Goal: Information Seeking & Learning: Learn about a topic

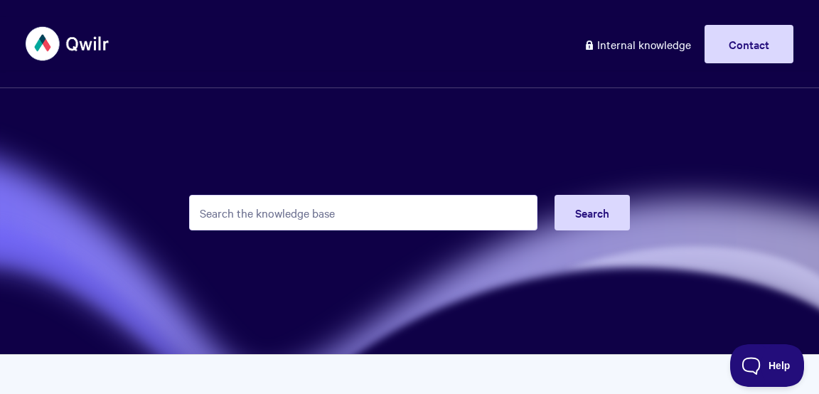
click at [374, 203] on input "Search the knowledge base" at bounding box center [363, 213] width 348 height 36
type input "currency"
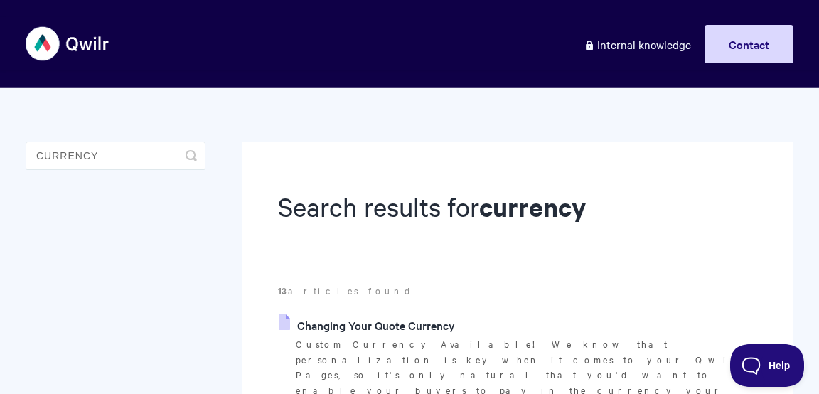
click at [421, 325] on link "Changing Your Quote Currency" at bounding box center [367, 324] width 176 height 21
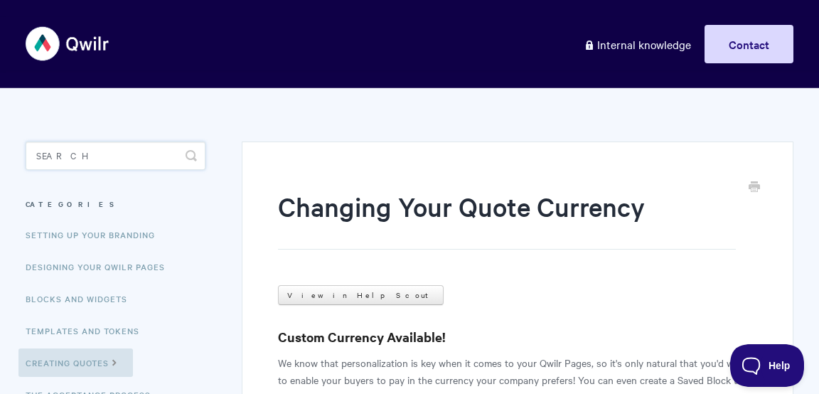
click at [116, 161] on input "Search" at bounding box center [116, 155] width 180 height 28
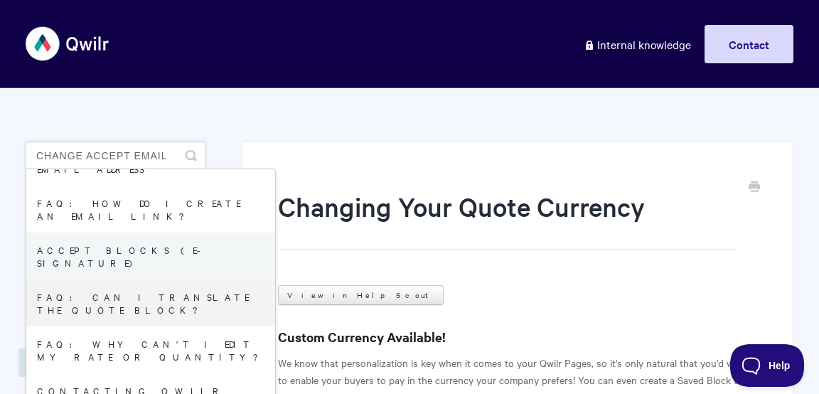
scroll to position [45, 0]
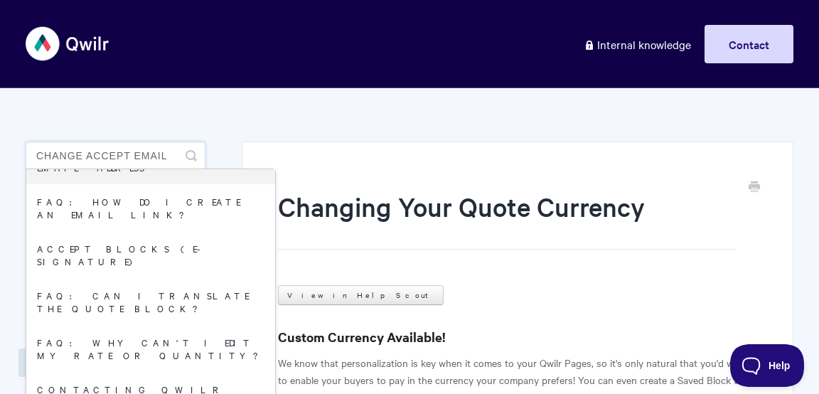
drag, startPoint x: 87, startPoint y: 155, endPoint x: 4, endPoint y: 126, distance: 87.9
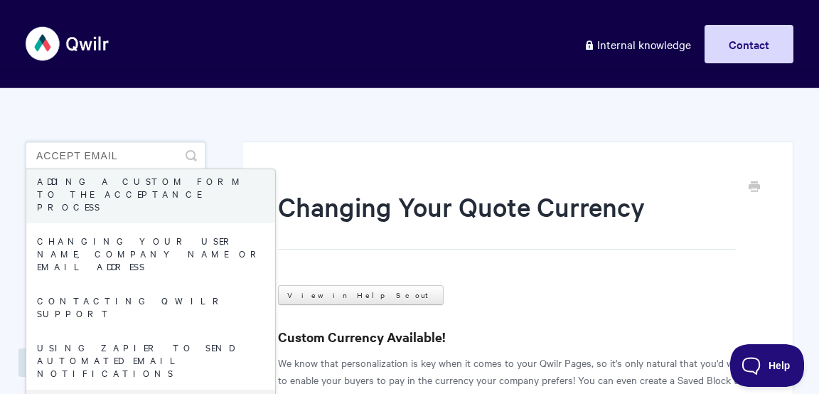
scroll to position [278, 0]
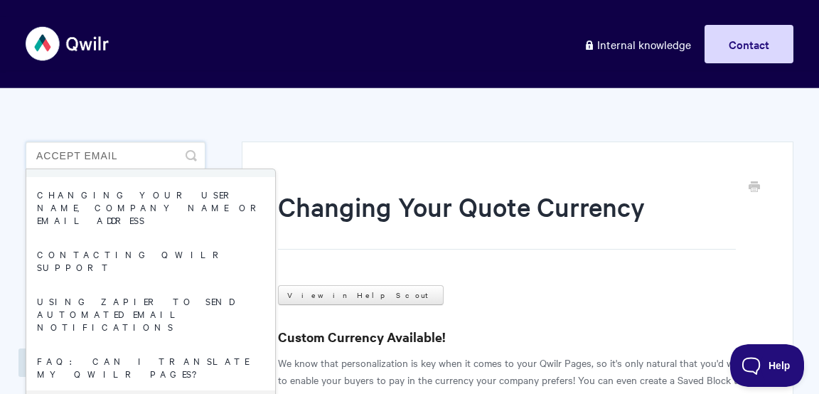
type input "accept email"
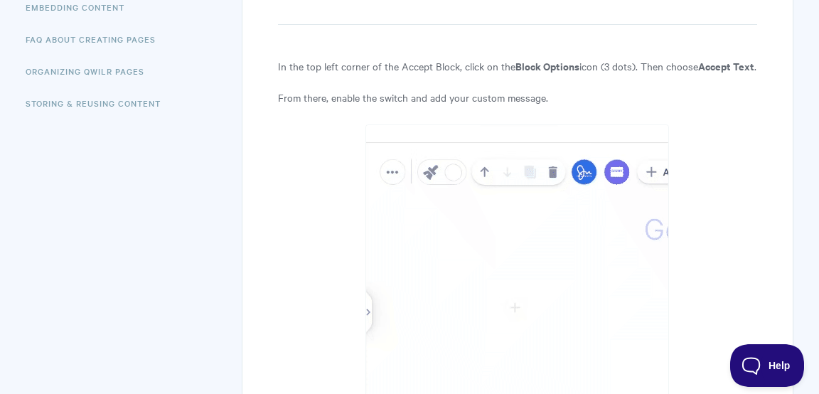
scroll to position [235, 0]
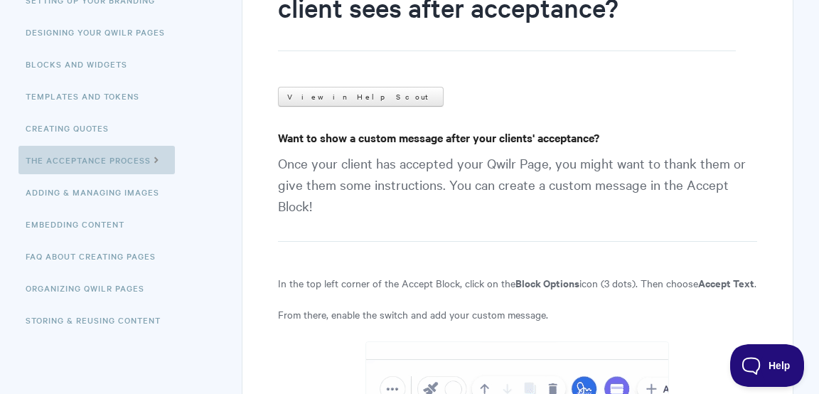
click at [146, 155] on link "The Acceptance Process" at bounding box center [96, 160] width 156 height 28
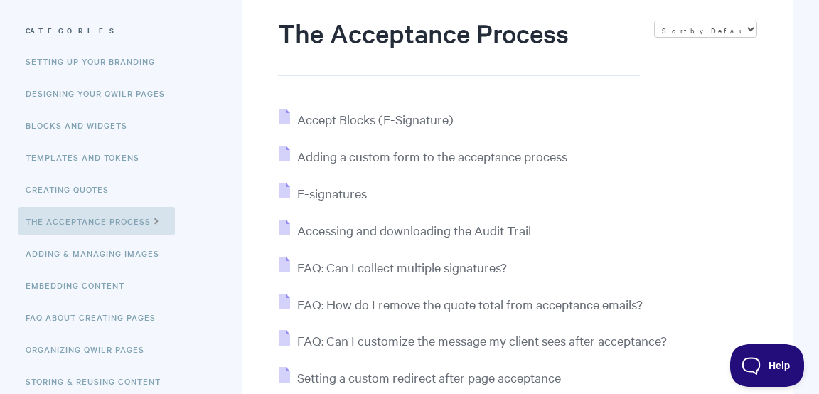
scroll to position [252, 0]
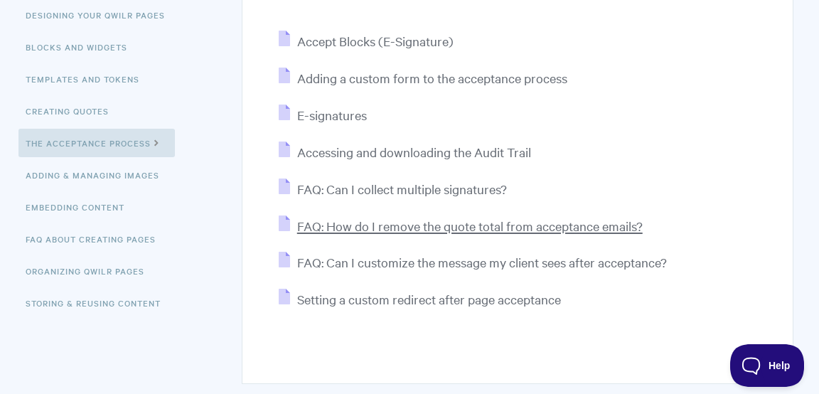
click at [458, 227] on span "FAQ: How do I remove the quote total from acceptance emails?" at bounding box center [469, 225] width 345 height 16
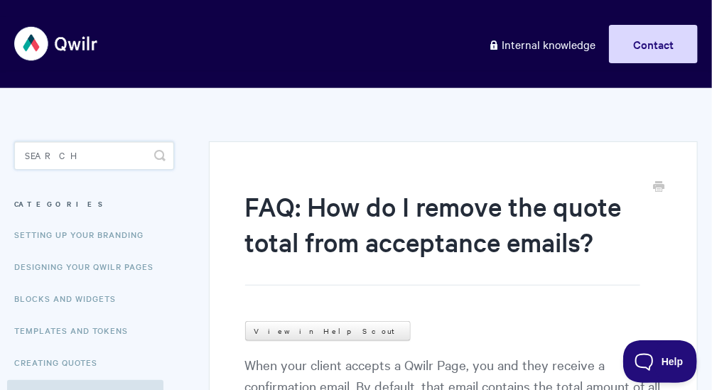
click at [61, 158] on input "Search" at bounding box center [94, 155] width 160 height 28
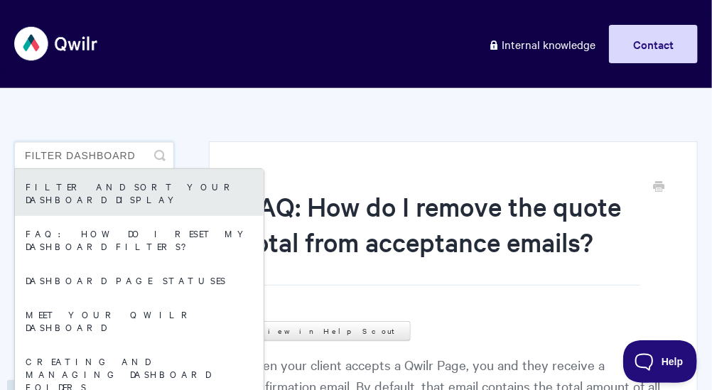
type input "filter dashboard"
click at [70, 185] on link "Filter and sort your dashboard display" at bounding box center [139, 192] width 249 height 47
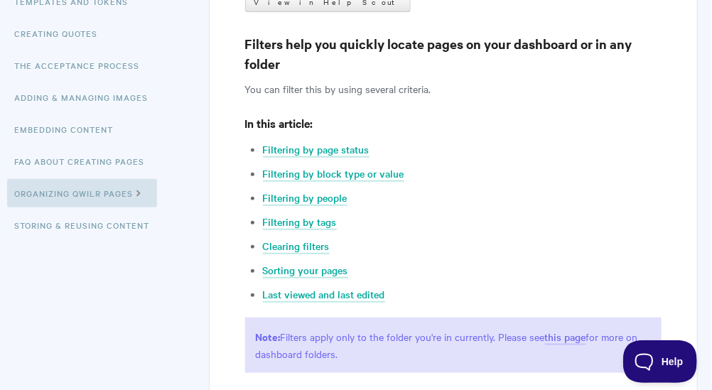
scroll to position [263, 0]
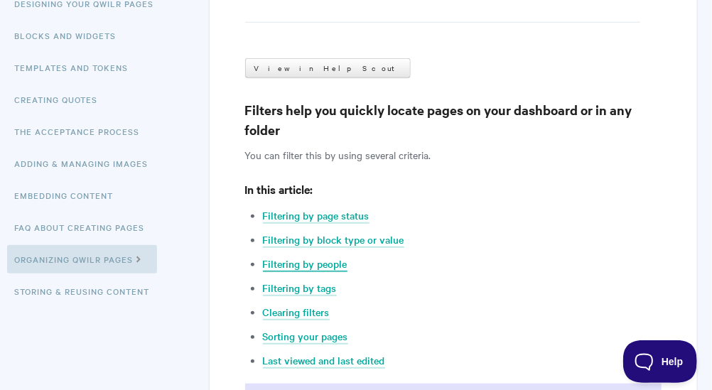
click at [292, 262] on link "Filtering by people" at bounding box center [305, 265] width 85 height 16
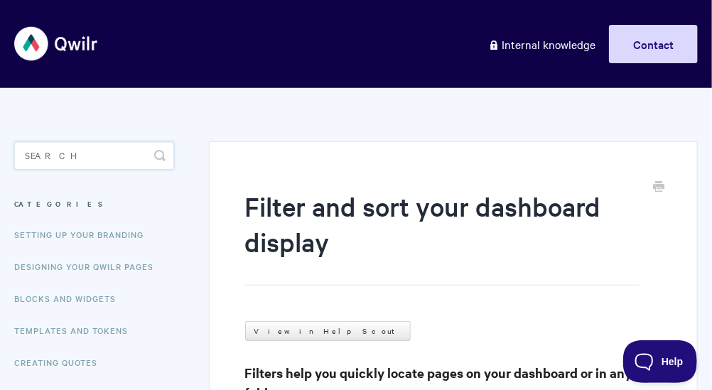
click at [69, 151] on input "Search" at bounding box center [94, 155] width 160 height 28
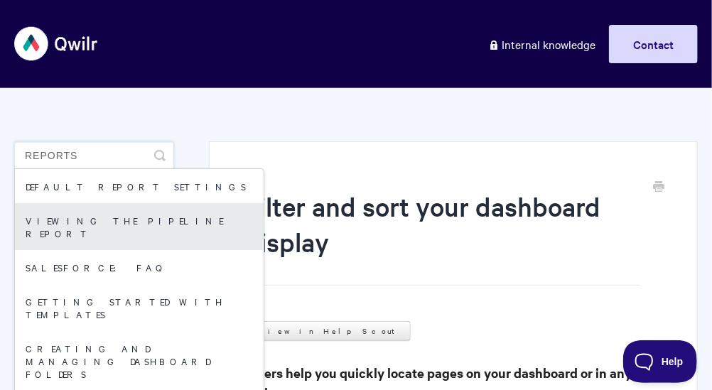
type input "reports"
click at [78, 203] on link "Viewing the Pipeline Report" at bounding box center [139, 226] width 249 height 47
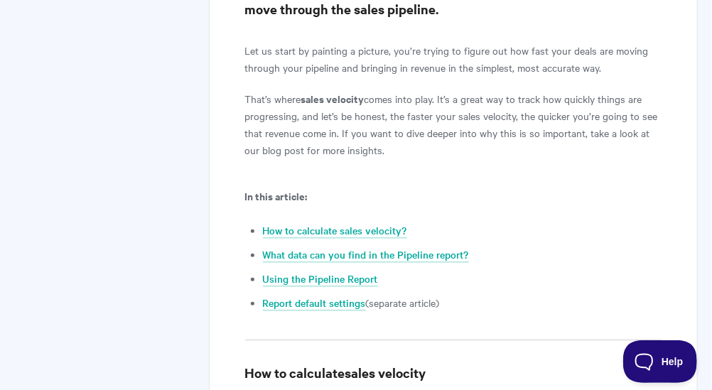
scroll to position [517, 0]
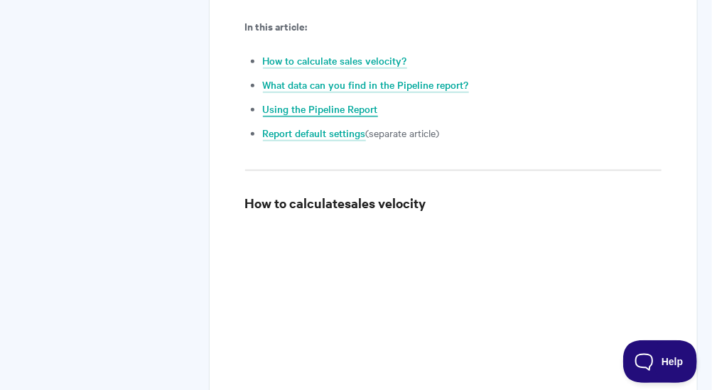
click at [311, 105] on link "Using the Pipeline Report" at bounding box center [320, 110] width 115 height 16
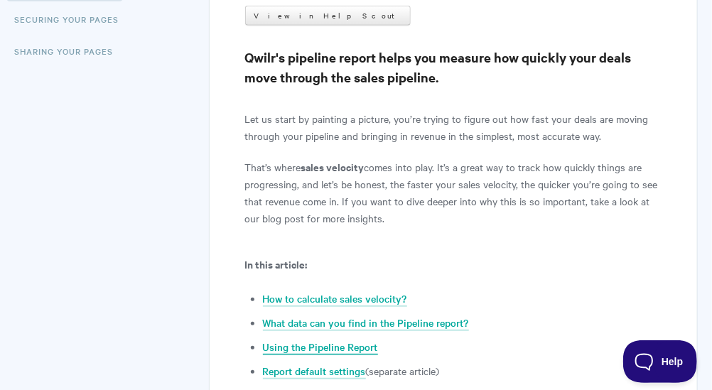
scroll to position [344, 0]
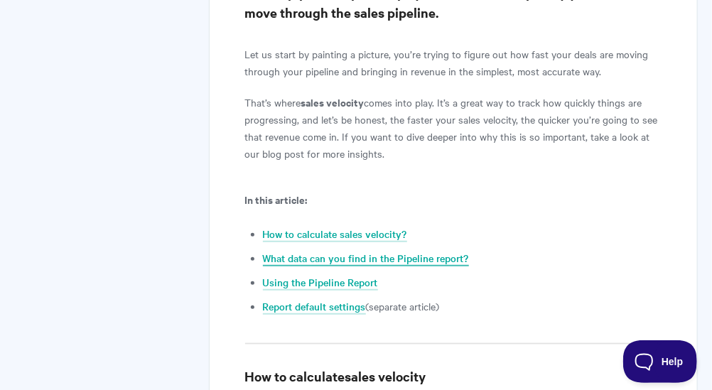
click at [316, 262] on link "What data can you find in the Pipeline report?" at bounding box center [366, 259] width 206 height 16
